Goal: Information Seeking & Learning: Learn about a topic

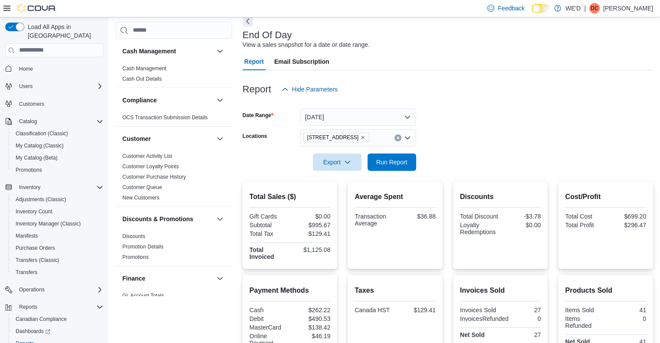
scroll to position [38, 0]
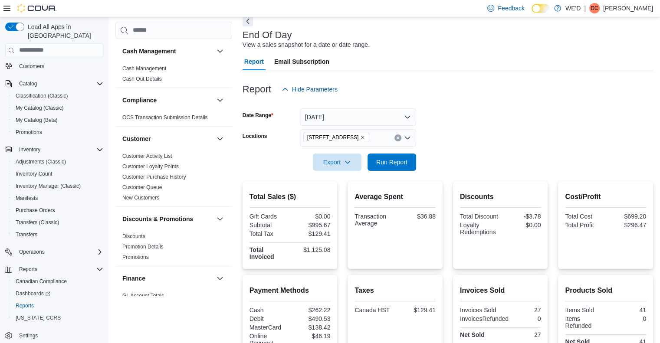
click at [489, 93] on div "Report Hide Parameters" at bounding box center [447, 89] width 410 height 17
click at [489, 94] on div "Report Hide Parameters" at bounding box center [447, 89] width 410 height 17
click at [487, 95] on div "Report Hide Parameters" at bounding box center [447, 89] width 410 height 17
click at [360, 135] on icon "Remove 2400 Dundas St W from selection in this group" at bounding box center [362, 137] width 5 height 5
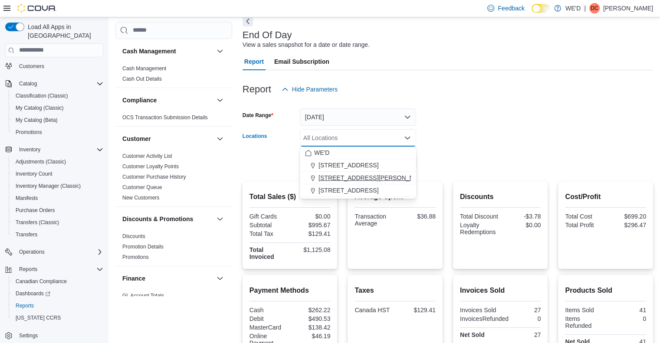
click at [354, 174] on span "[STREET_ADDRESS][PERSON_NAME]" at bounding box center [373, 177] width 110 height 9
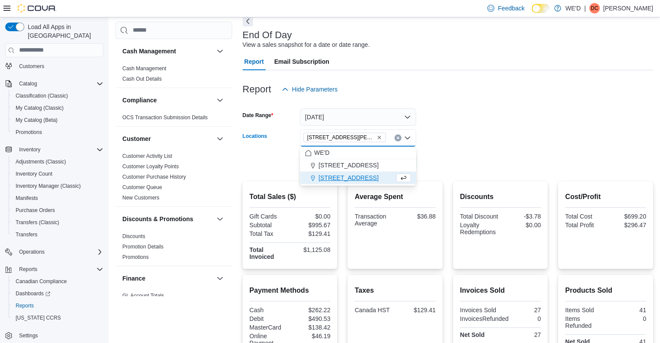
click at [489, 148] on div at bounding box center [447, 150] width 410 height 7
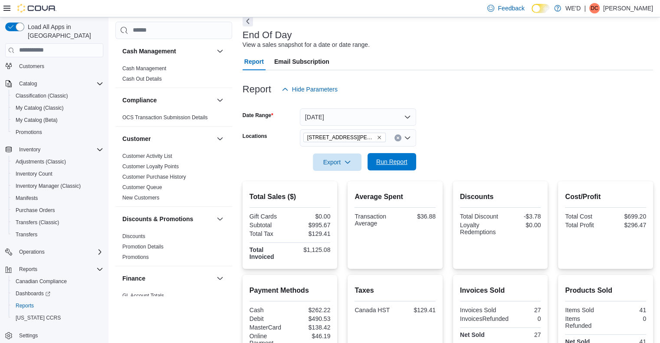
click at [397, 159] on span "Run Report" at bounding box center [391, 161] width 31 height 9
click at [376, 138] on icon "Remove 205 Quigley Rd #5 from selection in this group" at bounding box center [378, 137] width 5 height 5
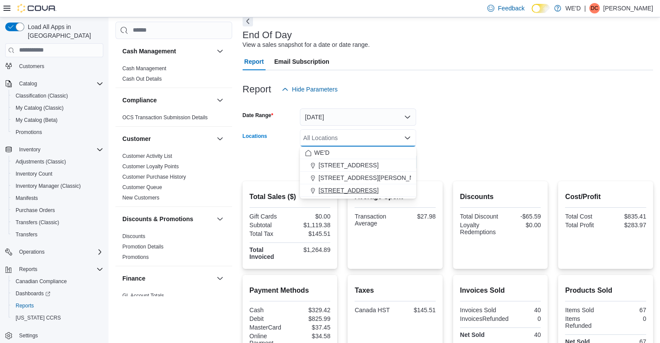
click at [363, 189] on span "[STREET_ADDRESS]" at bounding box center [348, 190] width 60 height 9
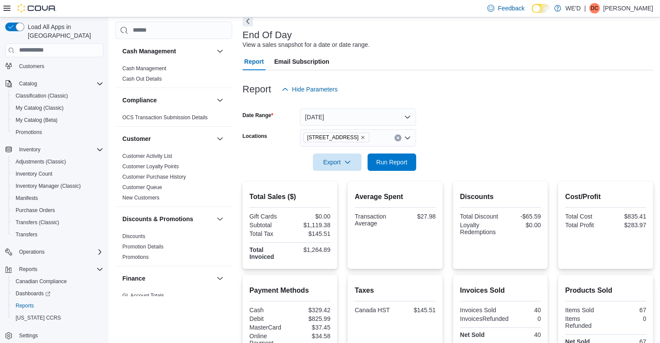
drag, startPoint x: 496, startPoint y: 154, endPoint x: 425, endPoint y: 159, distance: 70.9
click at [496, 153] on form "Date Range Today Locations 2400 Dundas St W Export Run Report" at bounding box center [447, 134] width 410 height 73
click at [396, 164] on span "Run Report" at bounding box center [391, 161] width 31 height 9
click at [465, 114] on form "Date Range Today Locations 2400 Dundas St W Export Run Report" at bounding box center [447, 134] width 410 height 73
click at [478, 129] on form "Date Range Today Locations 2400 Dundas St W Export Run Report" at bounding box center [447, 134] width 410 height 73
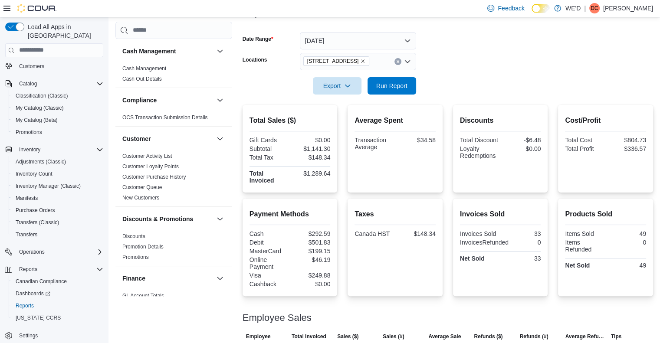
scroll to position [130, 0]
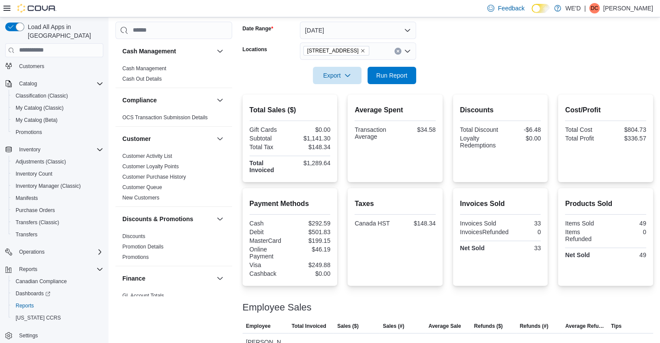
click at [360, 50] on icon "Remove 2400 Dundas St W from selection in this group" at bounding box center [362, 50] width 5 height 5
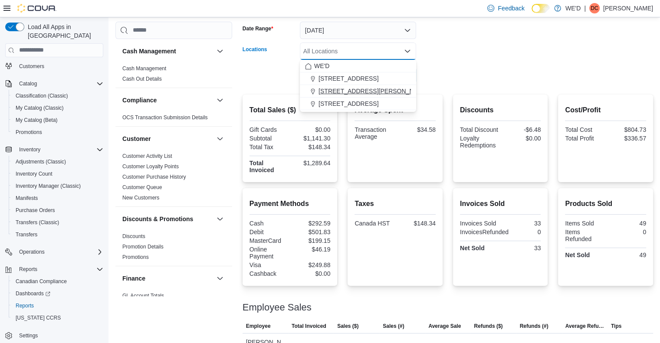
click at [349, 92] on span "[STREET_ADDRESS][PERSON_NAME]" at bounding box center [373, 91] width 110 height 9
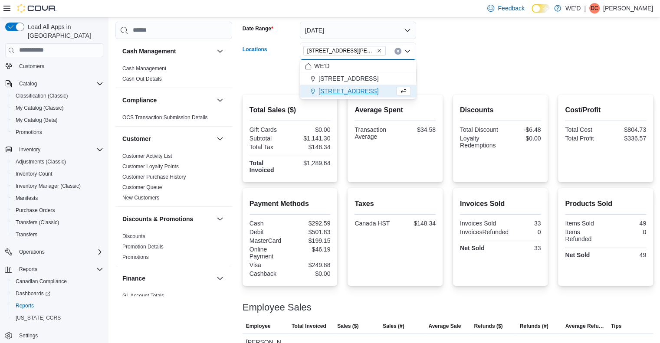
click at [460, 80] on form "Date Range Today Locations 205 Quigley Rd #5 Combo box. Selected. 205 Quigley R…" at bounding box center [447, 47] width 410 height 73
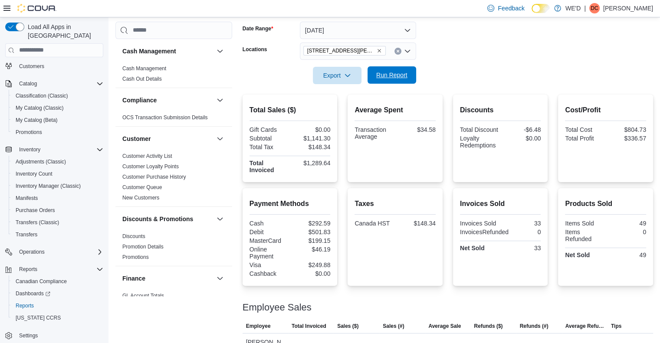
click at [391, 77] on span "Run Report" at bounding box center [391, 75] width 31 height 9
click at [377, 49] on icon "Remove 205 Quigley Rd #5 from selection in this group" at bounding box center [378, 50] width 3 height 3
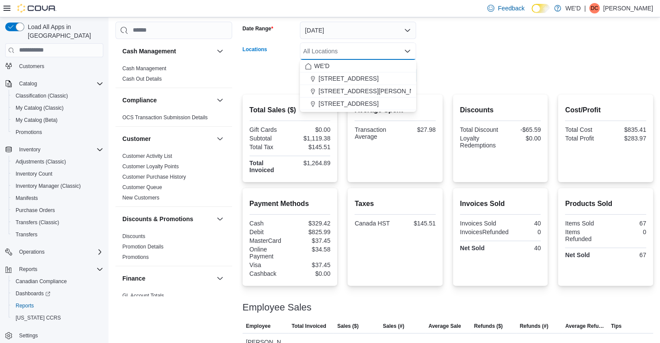
click at [342, 106] on span "[STREET_ADDRESS]" at bounding box center [348, 103] width 60 height 9
click at [505, 86] on div at bounding box center [447, 89] width 410 height 10
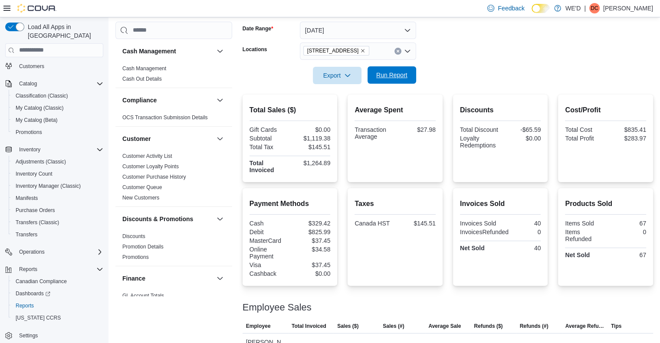
click at [383, 77] on span "Run Report" at bounding box center [391, 75] width 31 height 9
click at [470, 60] on div at bounding box center [447, 63] width 410 height 7
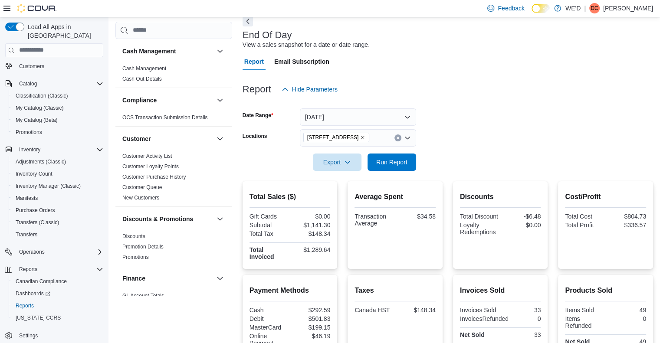
scroll to position [43, 0]
click at [490, 114] on form "Date Range Today Locations 2400 Dundas St W Export Run Report" at bounding box center [447, 134] width 410 height 73
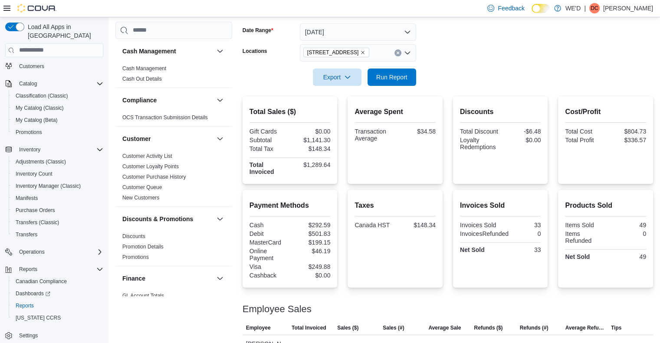
scroll to position [130, 0]
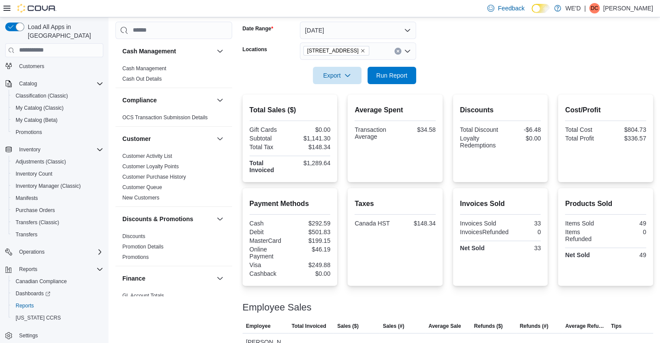
click at [480, 70] on form "Date Range Today Locations 2400 Dundas St W Export Run Report" at bounding box center [447, 47] width 410 height 73
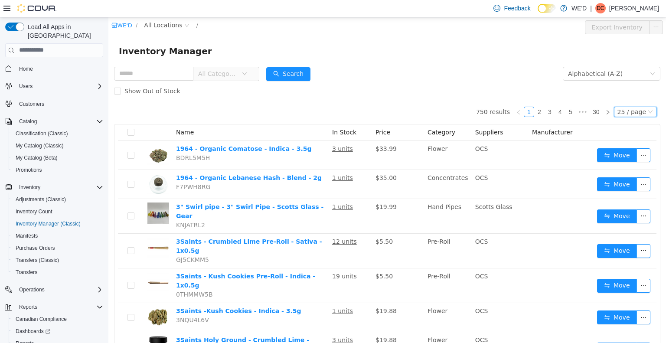
click at [617, 111] on div "25 / page" at bounding box center [631, 112] width 29 height 10
click at [630, 171] on li "50 / page" at bounding box center [632, 167] width 42 height 14
click at [446, 97] on div "Show Out of Stock" at bounding box center [387, 90] width 546 height 17
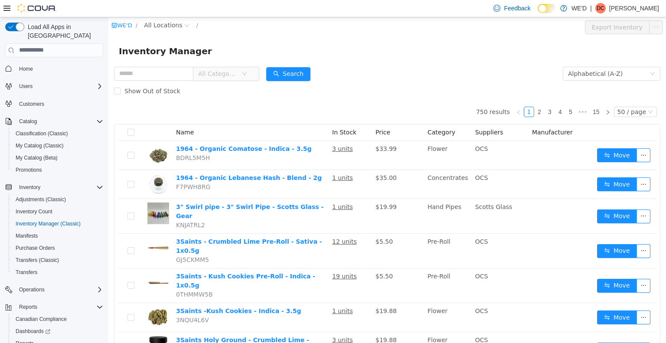
click at [447, 96] on div "Show Out of Stock" at bounding box center [387, 90] width 546 height 17
click at [238, 72] on span "All Categories" at bounding box center [217, 73] width 39 height 9
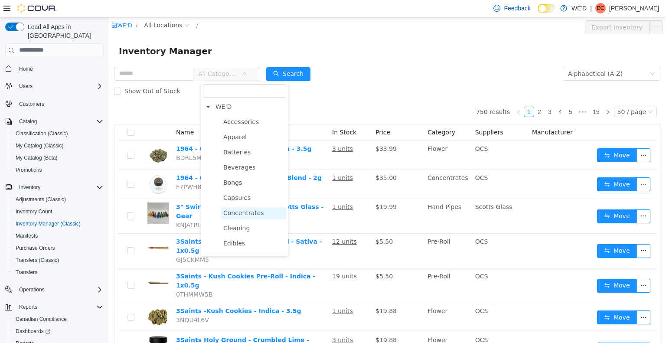
click at [250, 210] on span "Concentrates" at bounding box center [243, 212] width 41 height 7
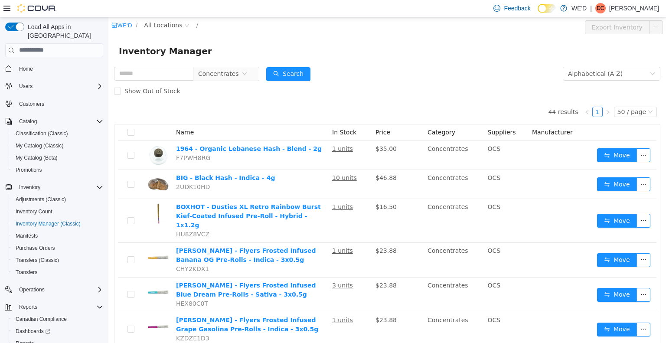
click at [414, 99] on div "Show Out of Stock" at bounding box center [387, 90] width 546 height 17
click at [242, 71] on span "Concentrates" at bounding box center [219, 73] width 43 height 13
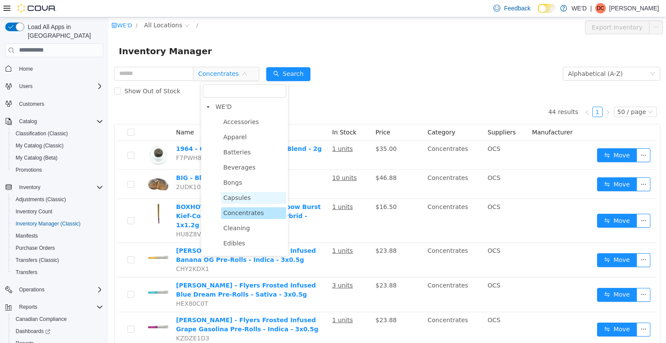
scroll to position [43, 0]
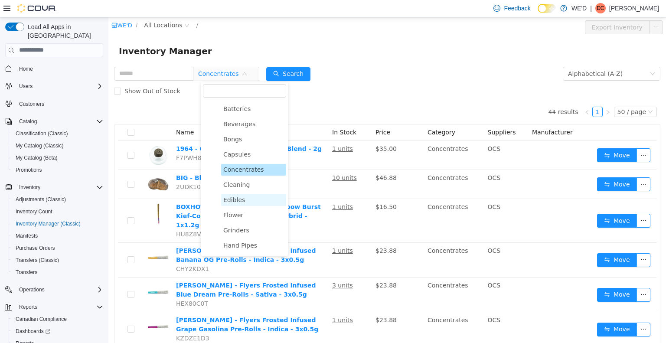
click at [237, 201] on span "Edibles" at bounding box center [234, 199] width 22 height 7
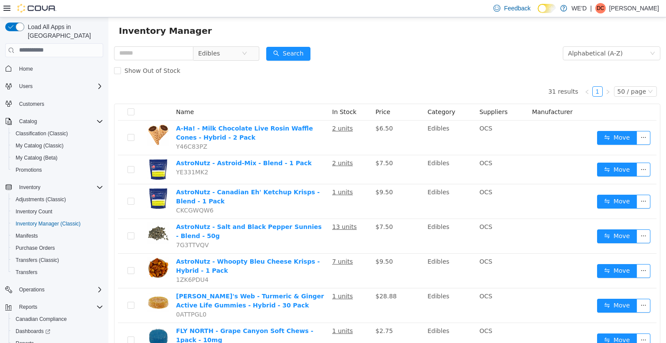
scroll to position [0, 0]
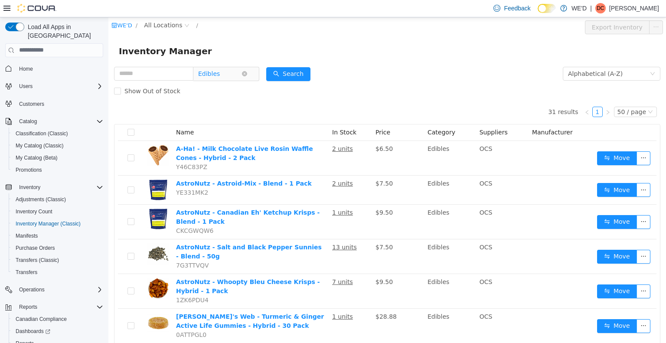
click at [238, 76] on span "Edibles" at bounding box center [219, 73] width 43 height 13
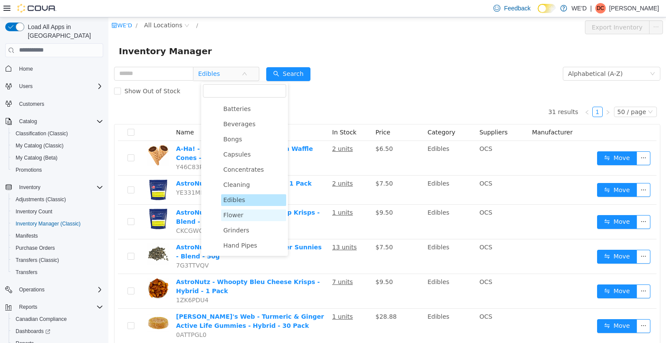
click at [246, 219] on span "Flower" at bounding box center [253, 215] width 65 height 12
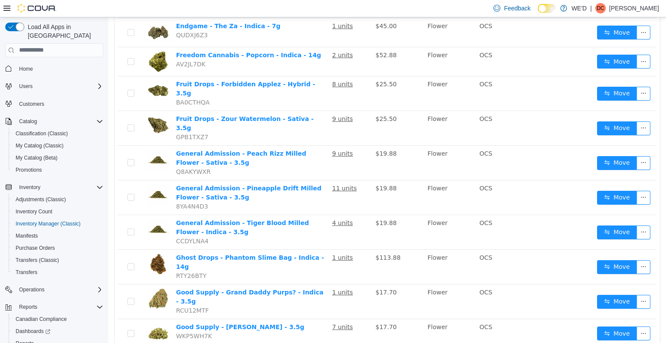
scroll to position [1315, 0]
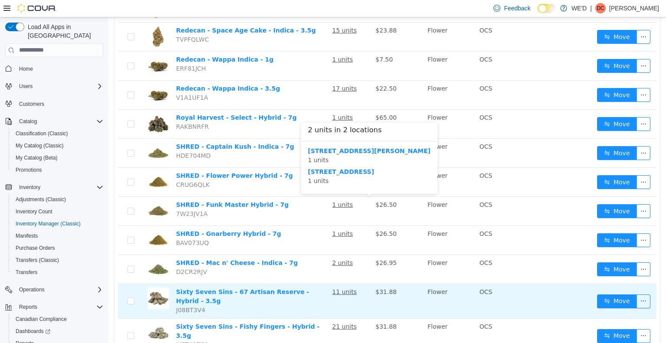
scroll to position [911, 0]
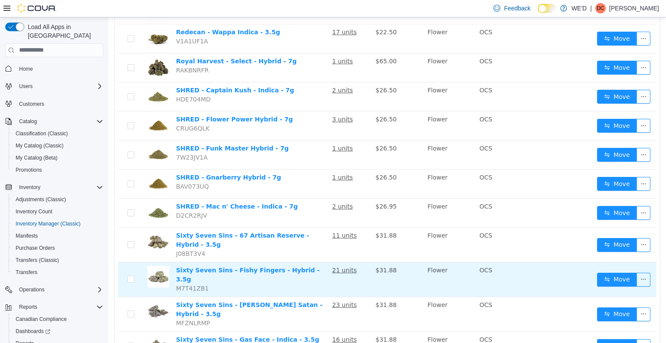
click at [366, 262] on td "21 units" at bounding box center [350, 279] width 43 height 35
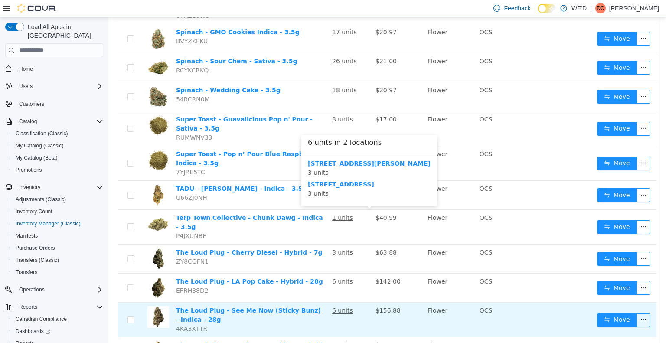
scroll to position [1304, 0]
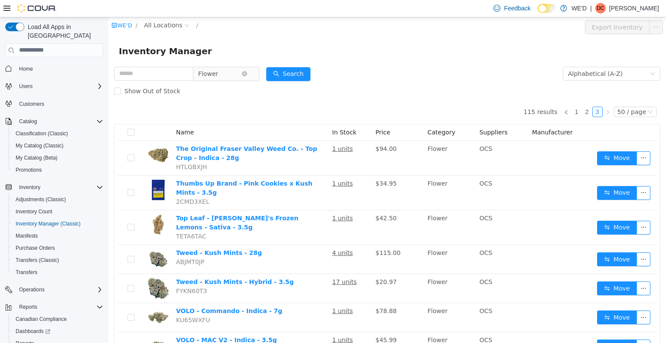
click at [232, 80] on span "Flower" at bounding box center [222, 73] width 59 height 14
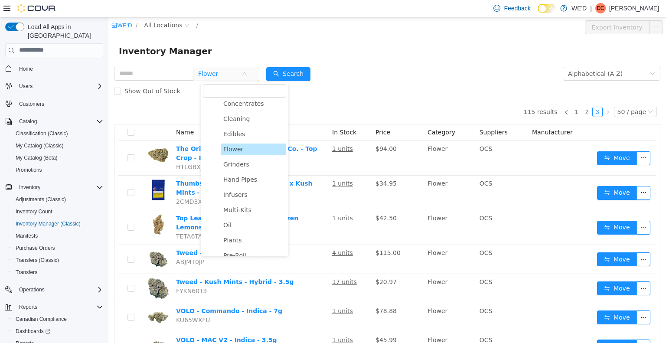
scroll to position [130, 0]
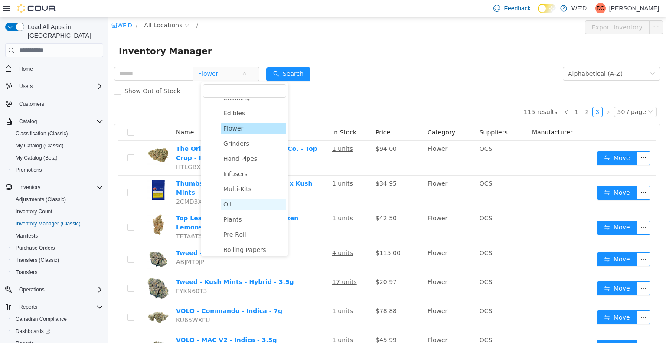
click at [234, 205] on span "Oil" at bounding box center [253, 204] width 65 height 12
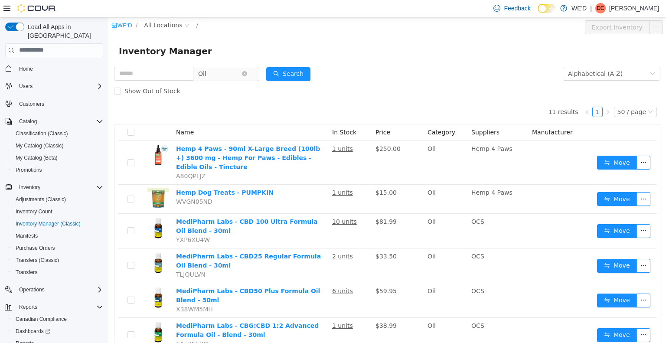
click at [228, 74] on span "Oil" at bounding box center [219, 73] width 43 height 13
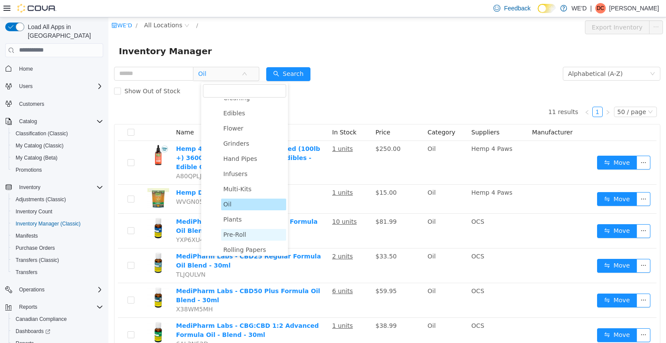
click at [235, 236] on span "Pre-Roll" at bounding box center [234, 234] width 23 height 7
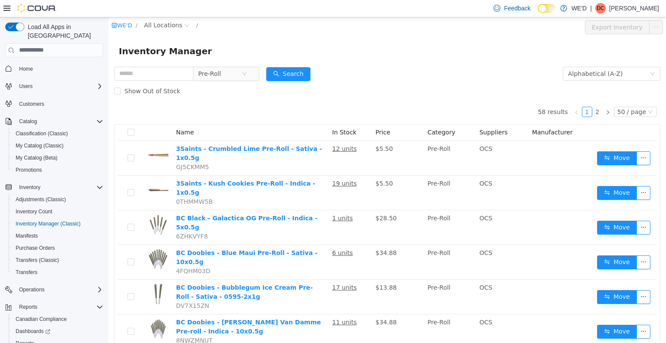
click at [456, 87] on div "Show Out of Stock" at bounding box center [387, 90] width 546 height 17
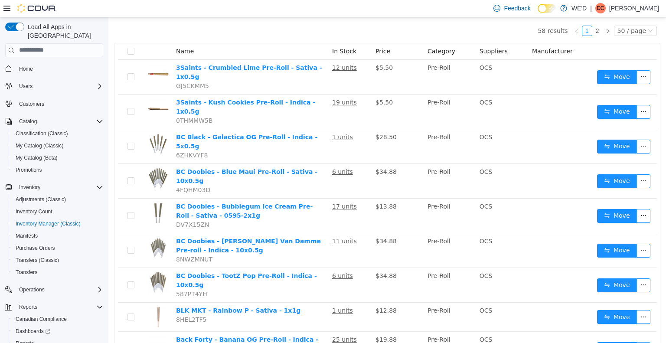
scroll to position [87, 0]
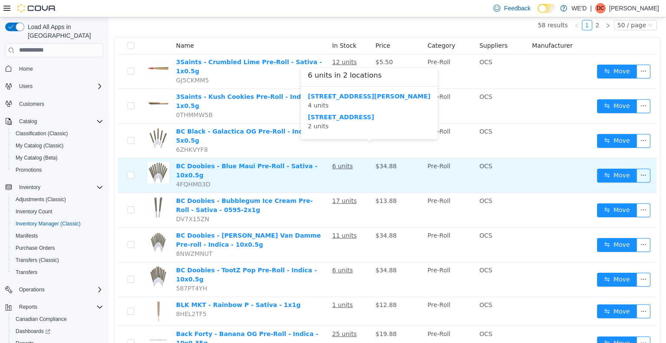
click at [348, 162] on u "6 units" at bounding box center [342, 165] width 21 height 7
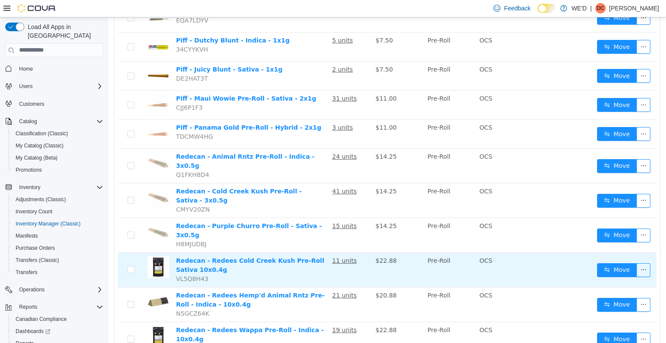
scroll to position [1383, 0]
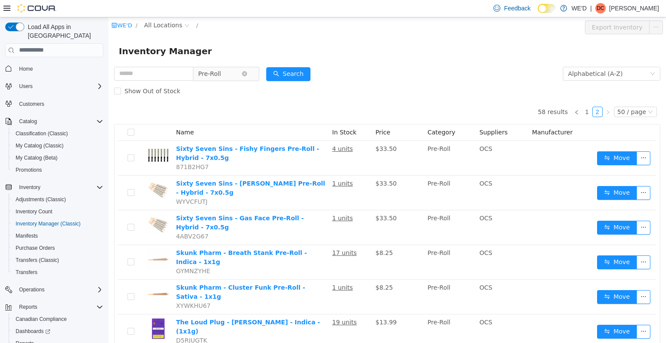
click at [242, 73] on span "Pre-Roll" at bounding box center [219, 73] width 43 height 13
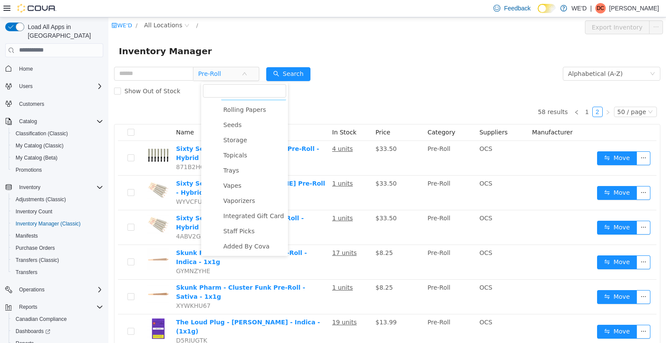
scroll to position [265, 0]
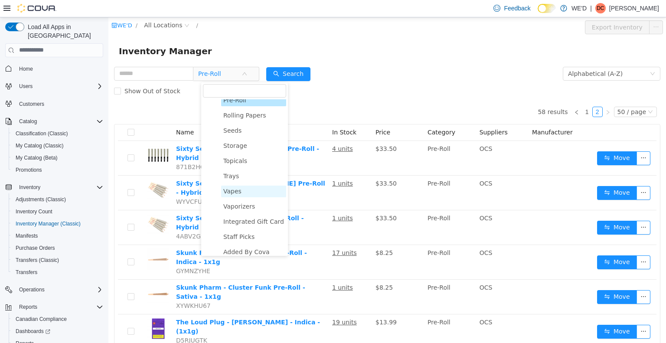
click at [240, 195] on span "Vapes" at bounding box center [253, 191] width 65 height 12
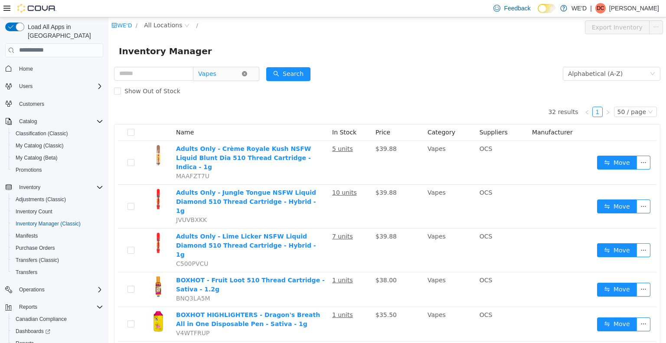
click at [247, 73] on icon "icon: close-circle" at bounding box center [244, 73] width 5 height 5
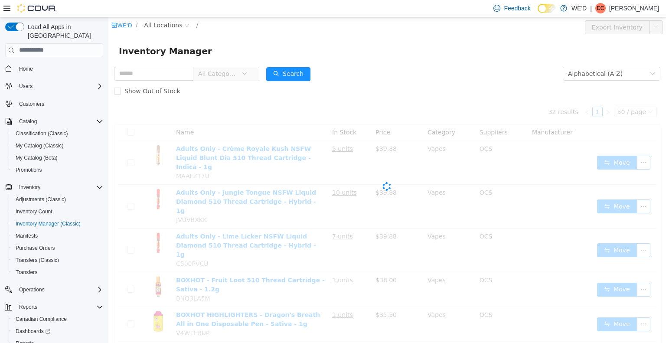
click at [374, 70] on form "All Categories Alphabetical (A-Z) Search Show Out of Stock" at bounding box center [387, 82] width 546 height 35
